Goal: Task Accomplishment & Management: Use online tool/utility

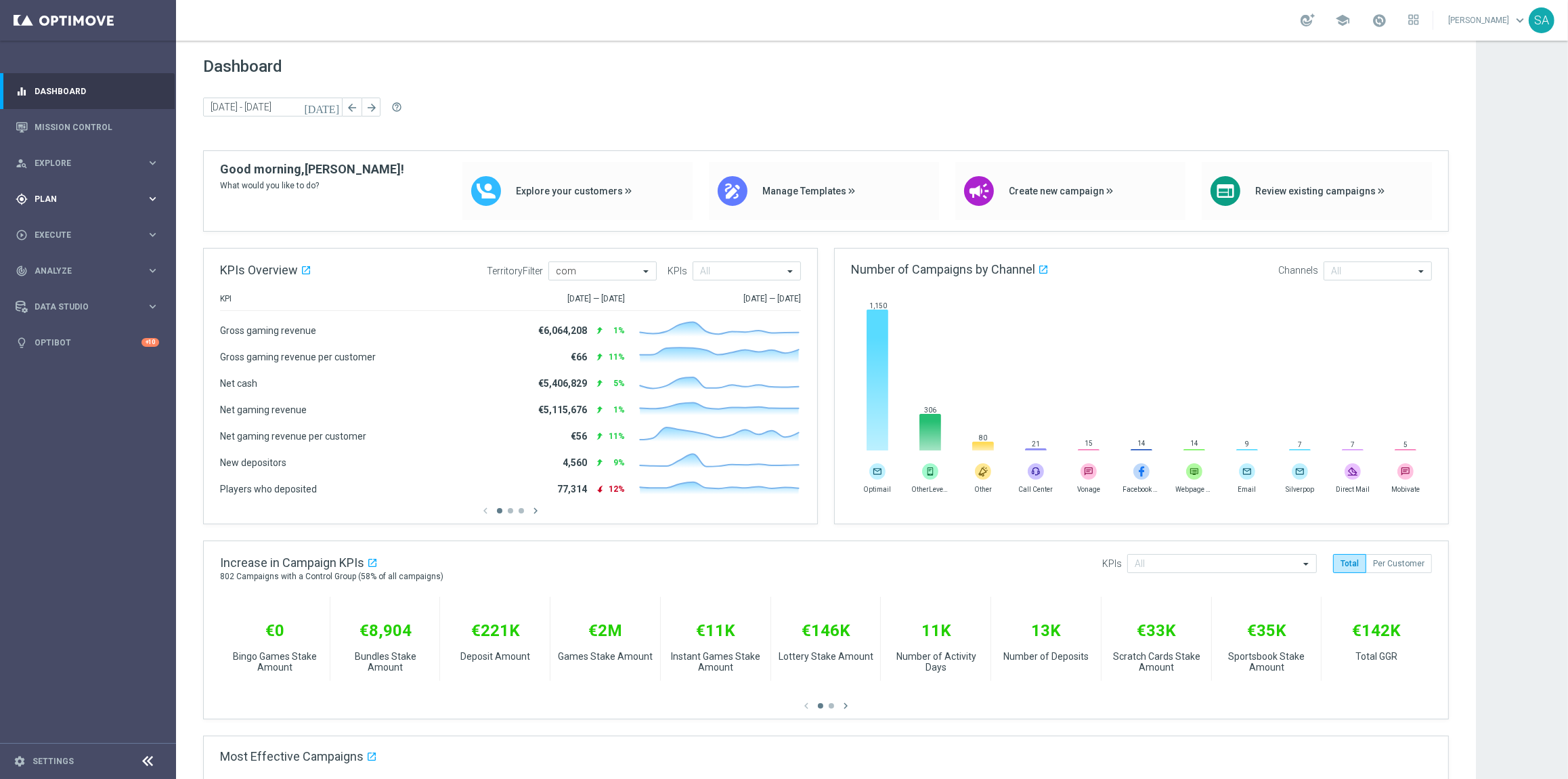
click at [68, 196] on span "Plan" at bounding box center [90, 199] width 112 height 8
click at [64, 248] on link "Actions" at bounding box center [87, 247] width 105 height 11
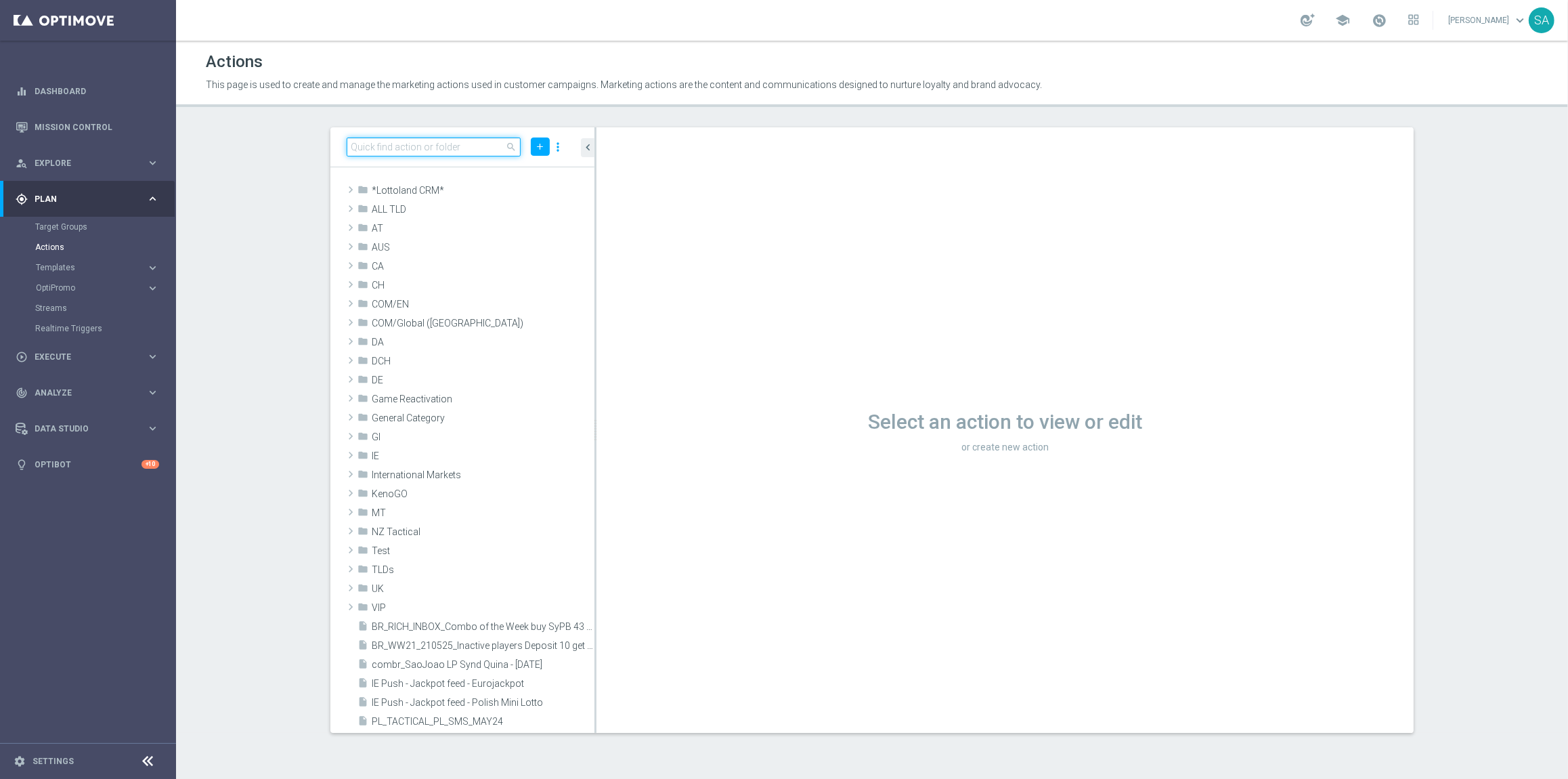
click at [424, 145] on input at bounding box center [433, 147] width 174 height 19
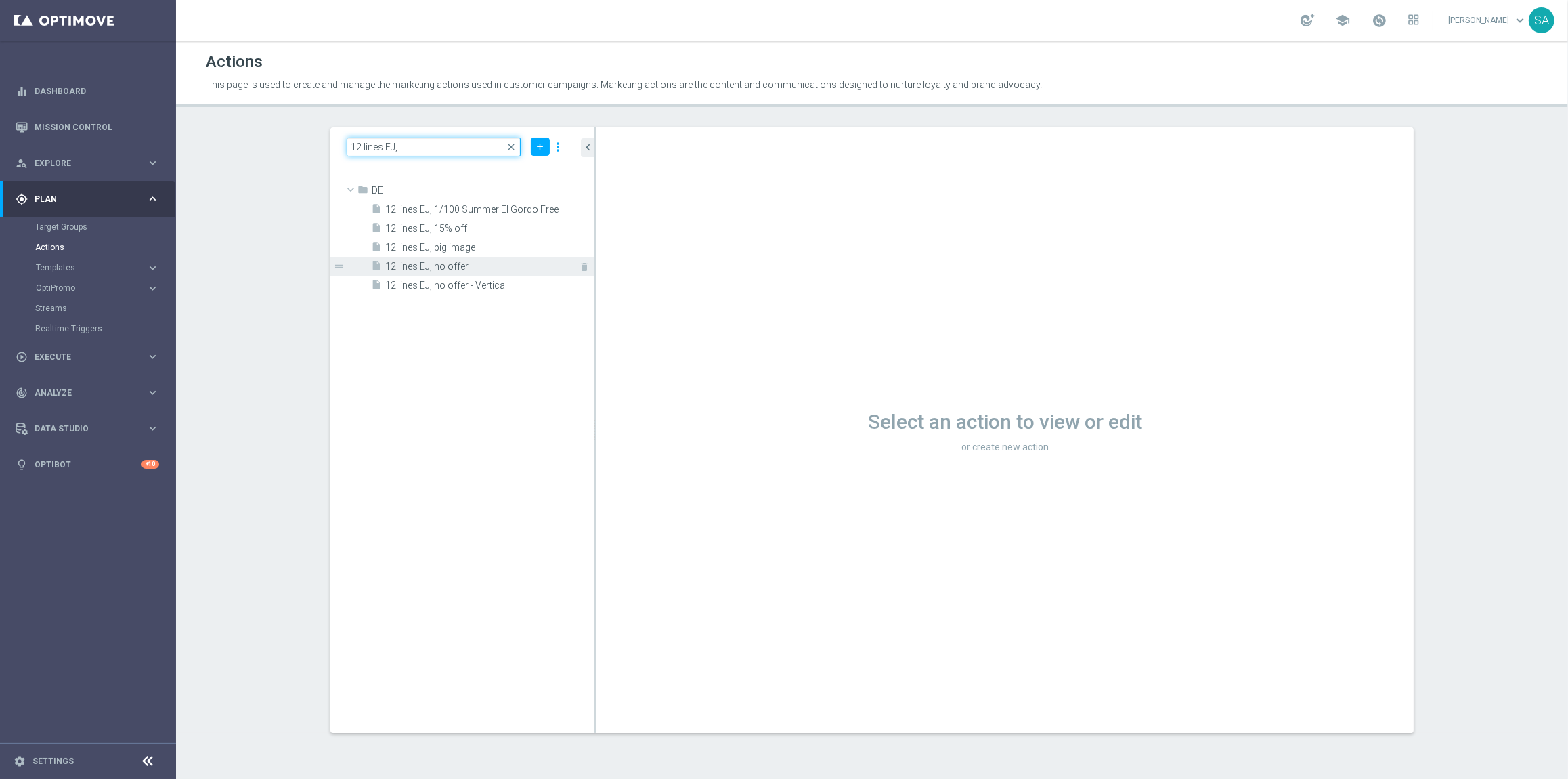
type input "12 lines EJ,"
click at [451, 270] on span "12 lines EJ, no offer" at bounding box center [474, 266] width 179 height 12
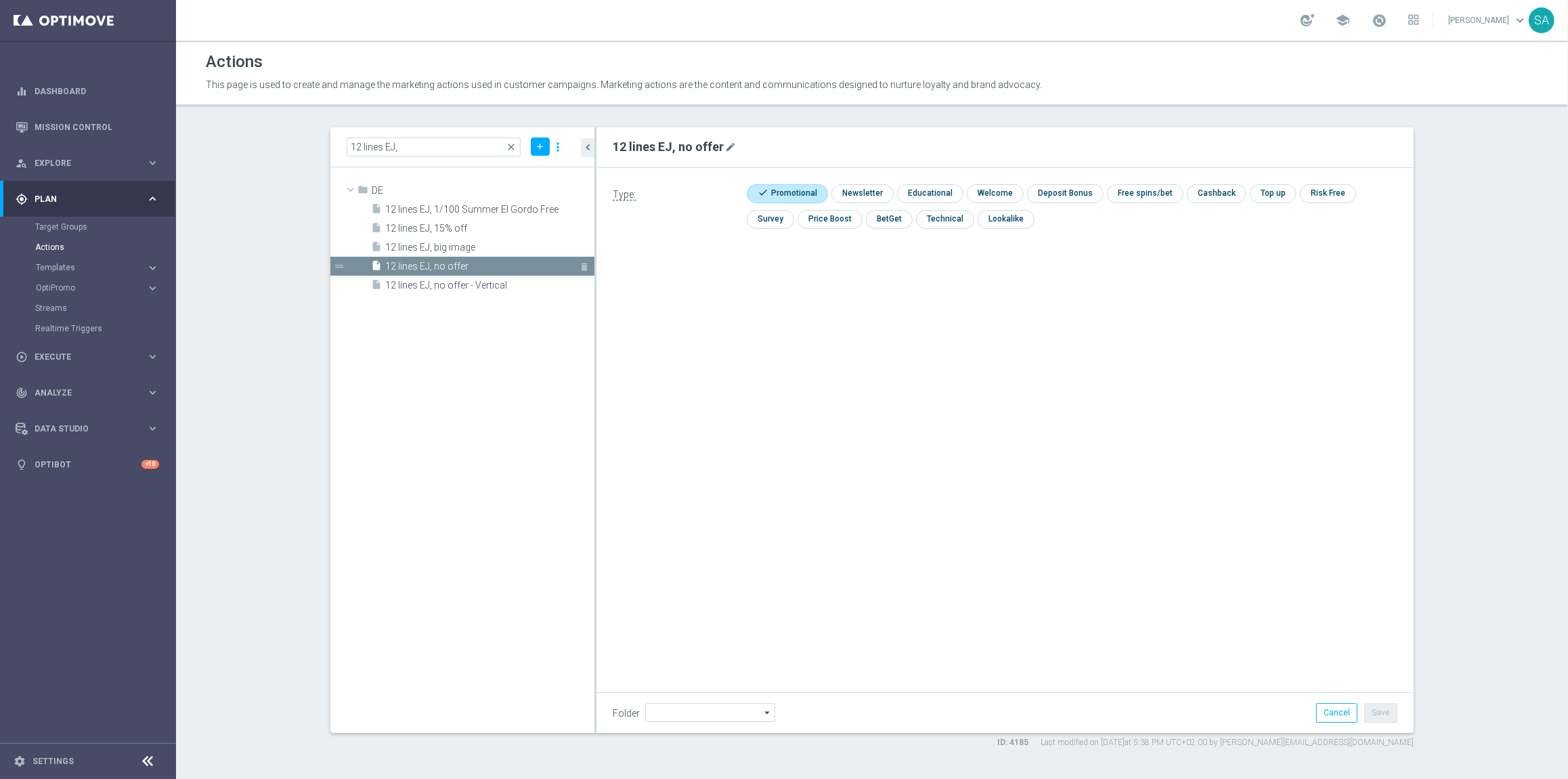
type input "DE"
click at [419, 147] on input "12 lines EJ," at bounding box center [433, 147] width 174 height 19
click at [670, 145] on h2 "12 lines EJ, no offer" at bounding box center [668, 147] width 111 height 16
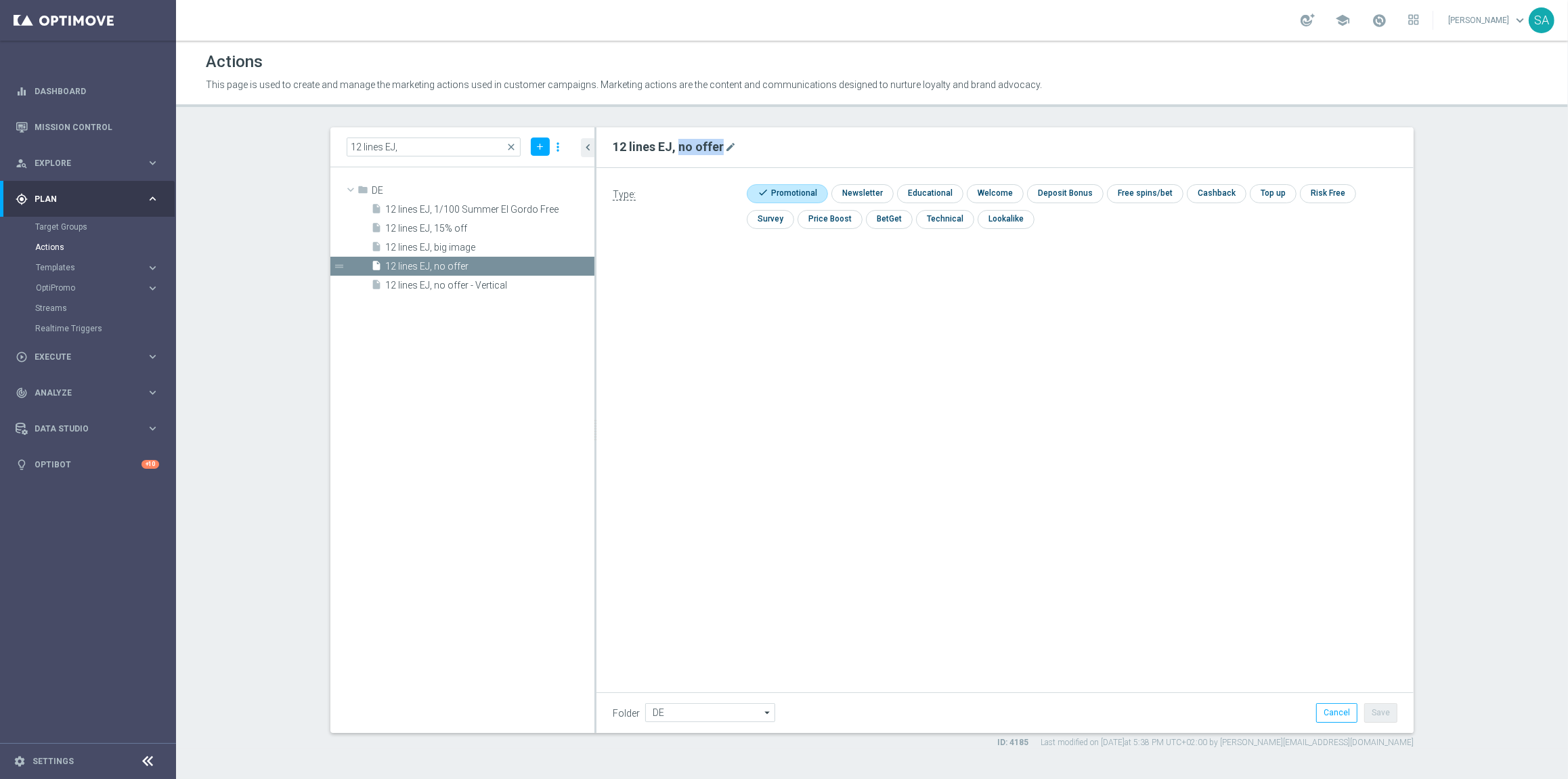
copy form "12 lines EJ, no offer mode_edit"
click at [63, 232] on div "Target Groups" at bounding box center [105, 227] width 140 height 20
click at [80, 229] on link "Target Groups" at bounding box center [87, 227] width 105 height 11
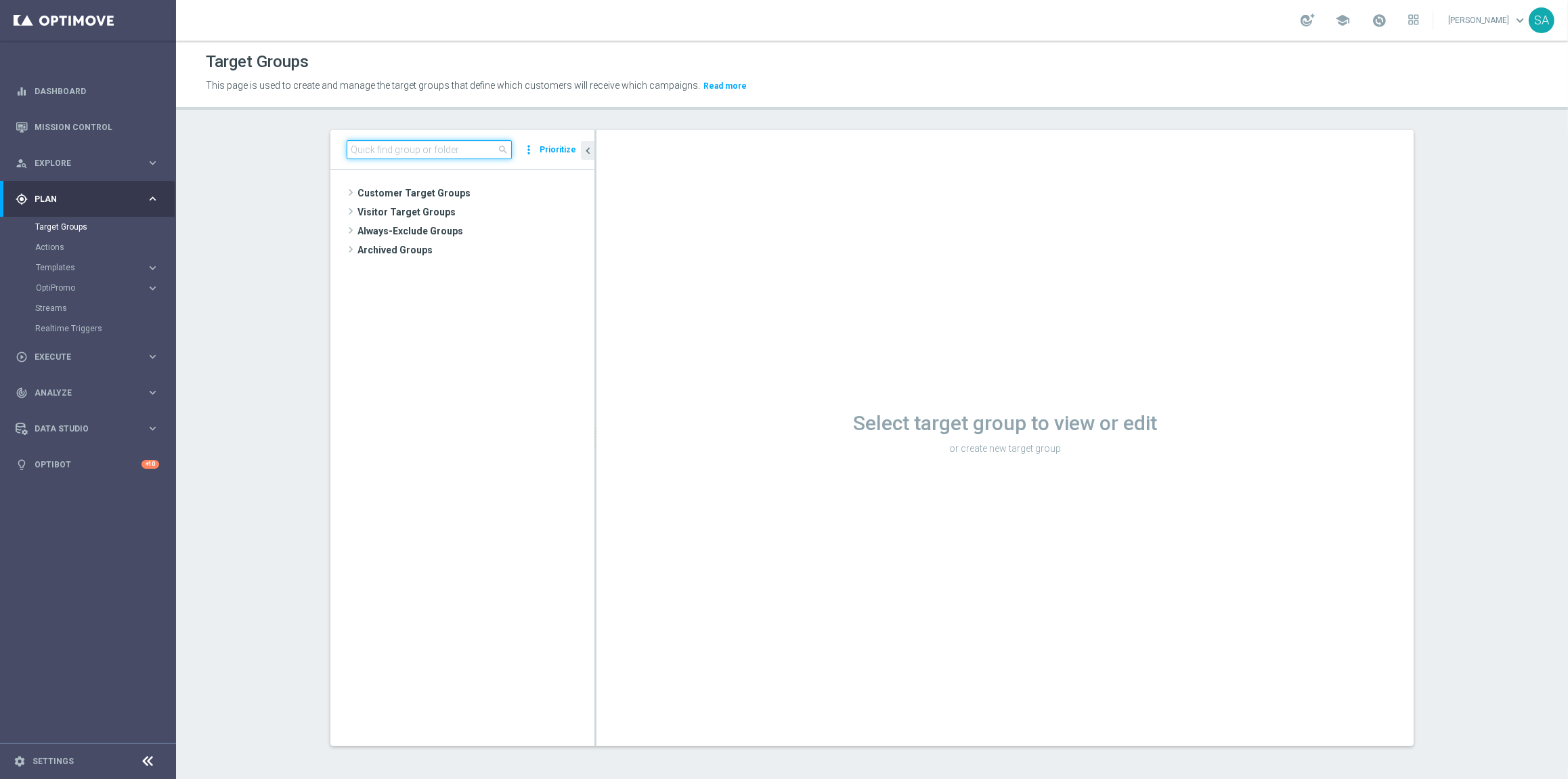
click at [432, 153] on input at bounding box center [429, 149] width 166 height 19
paste input "de_all_TGT_NVIP_EM_TAC_LT__NEW_649_1STBETLOST"
type input "de_all_TGT_NVIP_EM_TAC_LT__NEW_649_1STBETLOST"
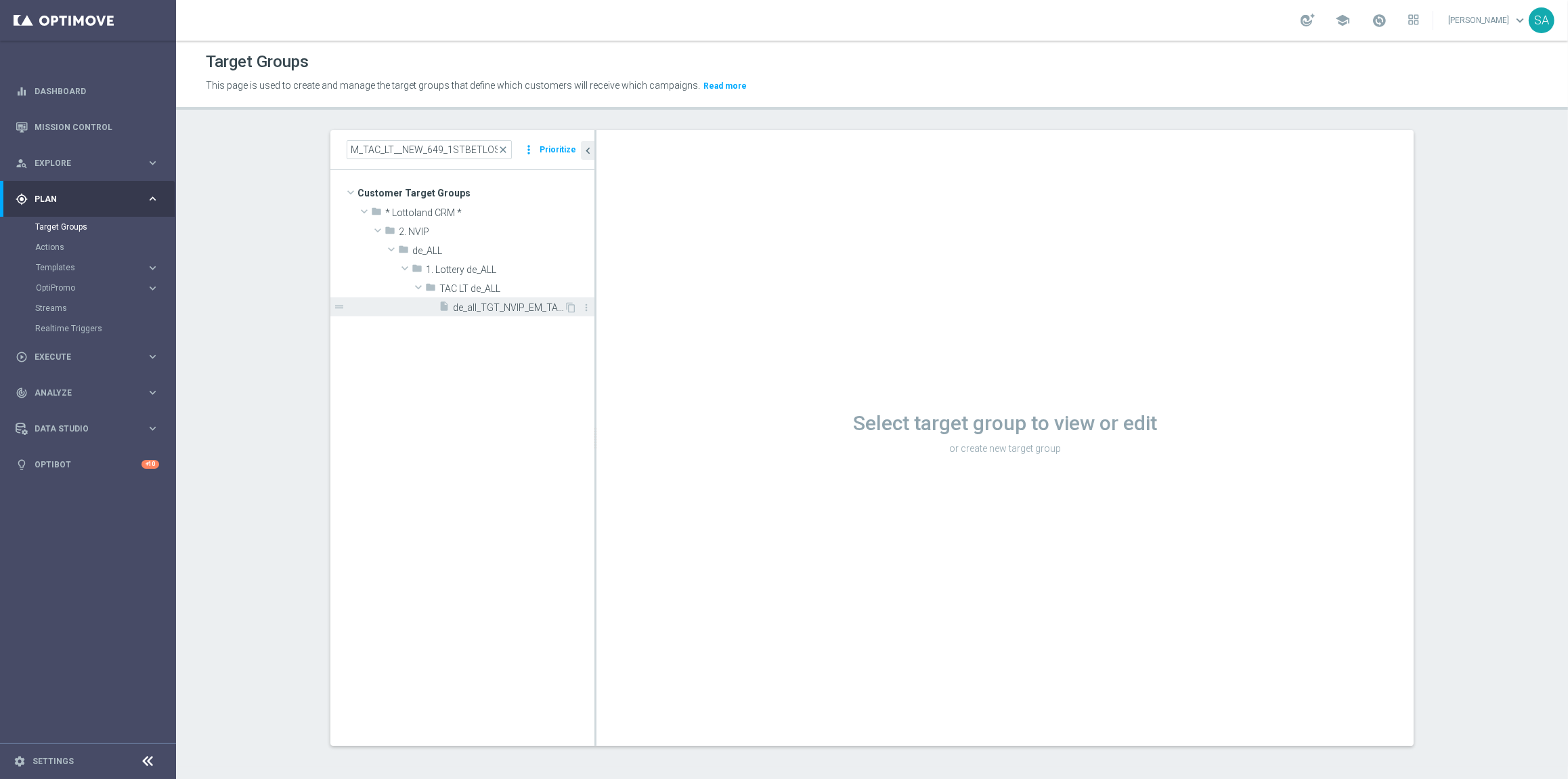
click at [501, 306] on span "de_all_TGT_NVIP_EM_TAC_LT__NEW_649_1STBETLOST" at bounding box center [508, 308] width 111 height 12
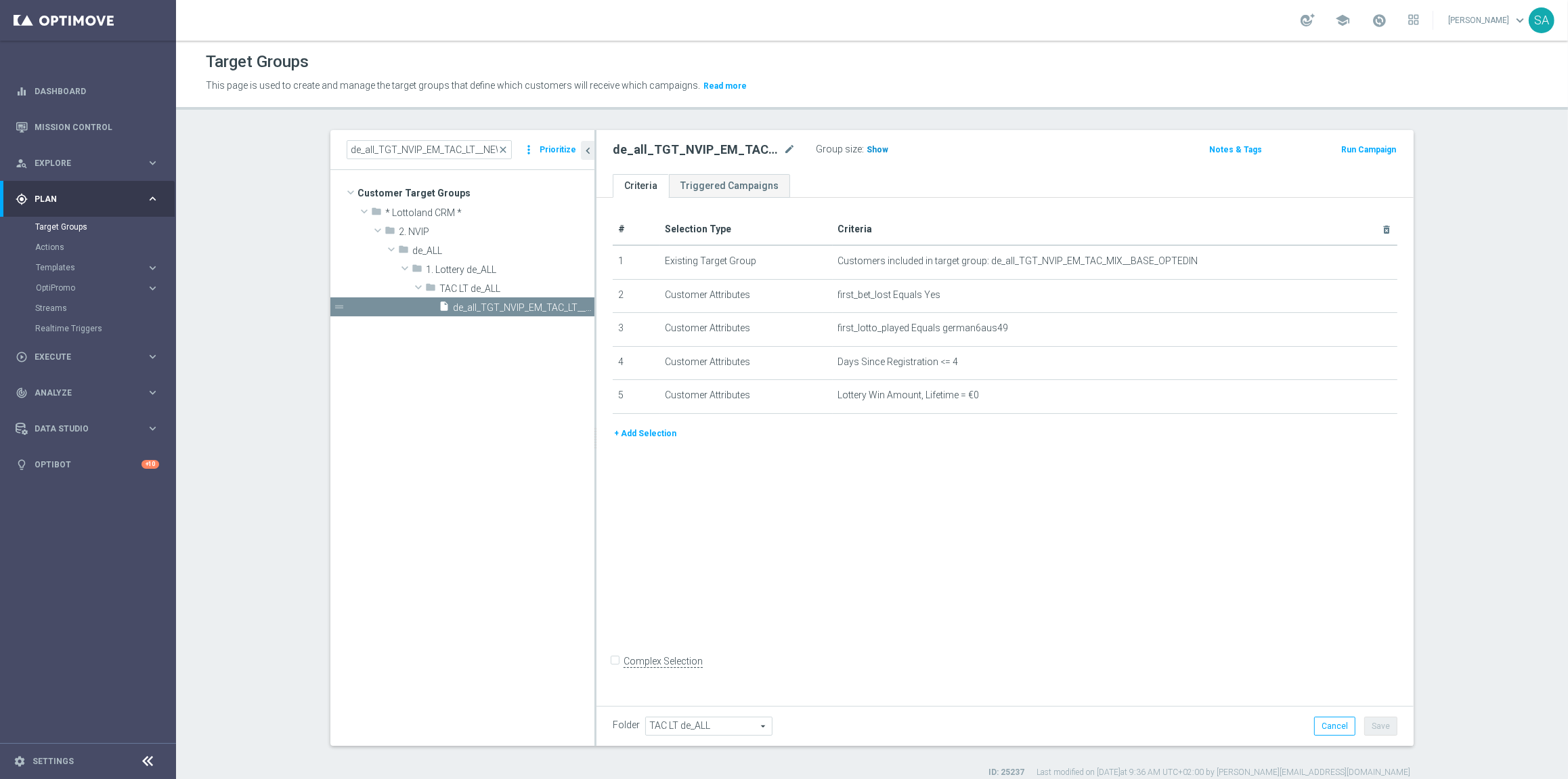
click at [875, 156] on h3 "Show" at bounding box center [877, 149] width 24 height 15
